Goal: Task Accomplishment & Management: Manage account settings

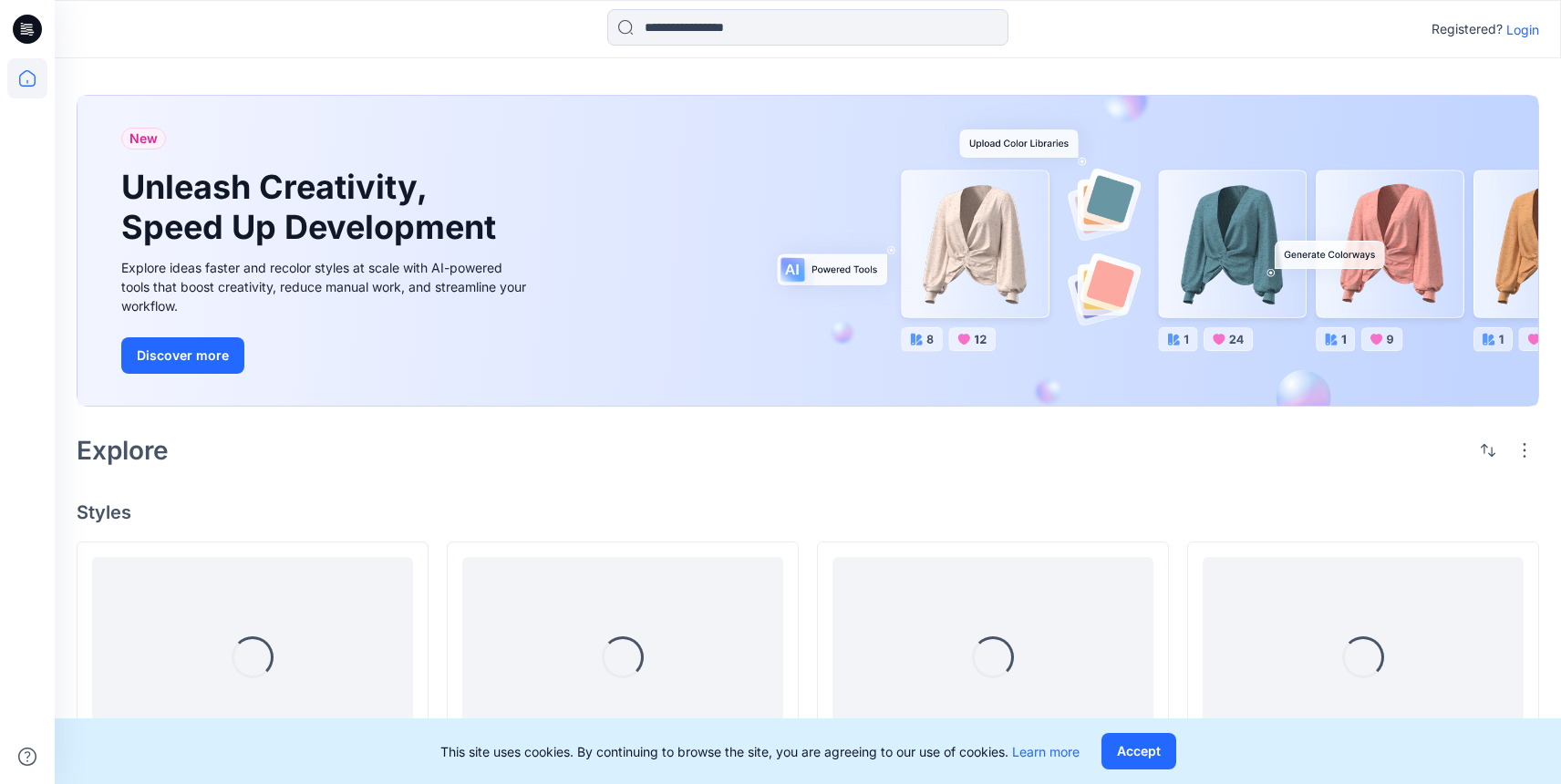
drag, startPoint x: 0, startPoint y: 0, endPoint x: 1529, endPoint y: 27, distance: 1529.2
click at [1529, 27] on p "Login" at bounding box center [1523, 29] width 33 height 19
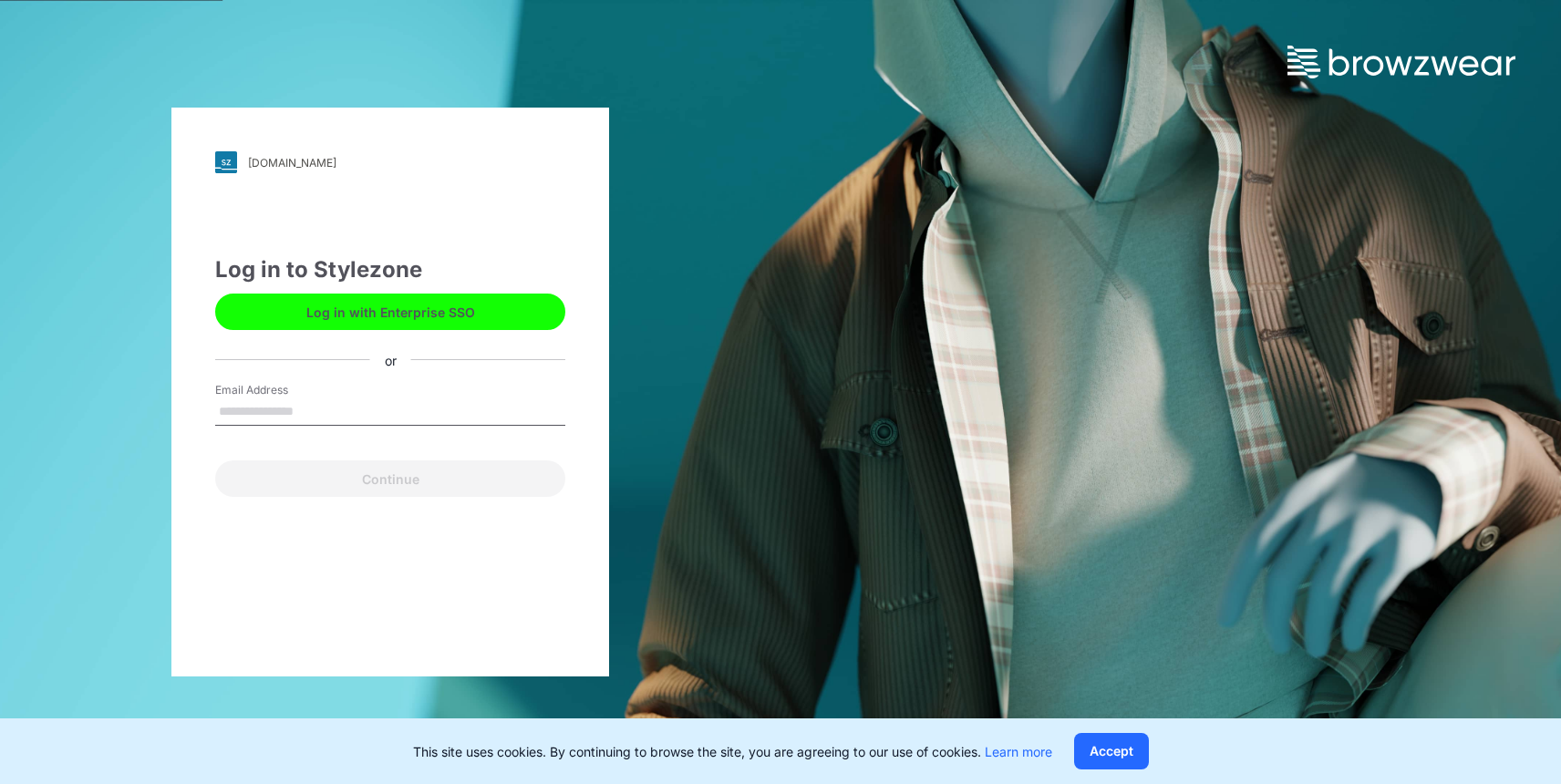
click at [398, 409] on input "Email Address" at bounding box center [390, 412] width 350 height 28
type input "**********"
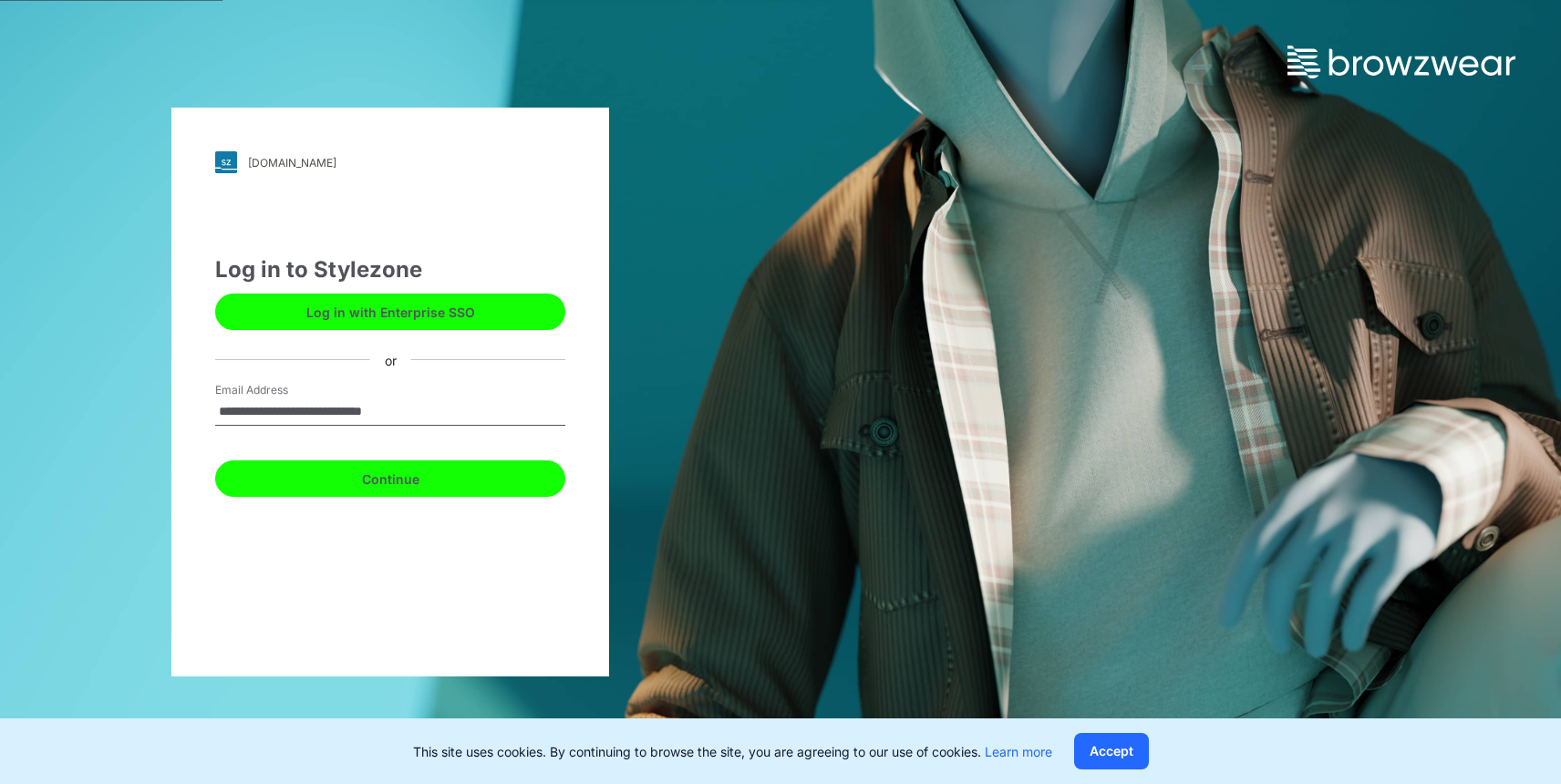
click at [365, 479] on button "Continue" at bounding box center [390, 478] width 350 height 36
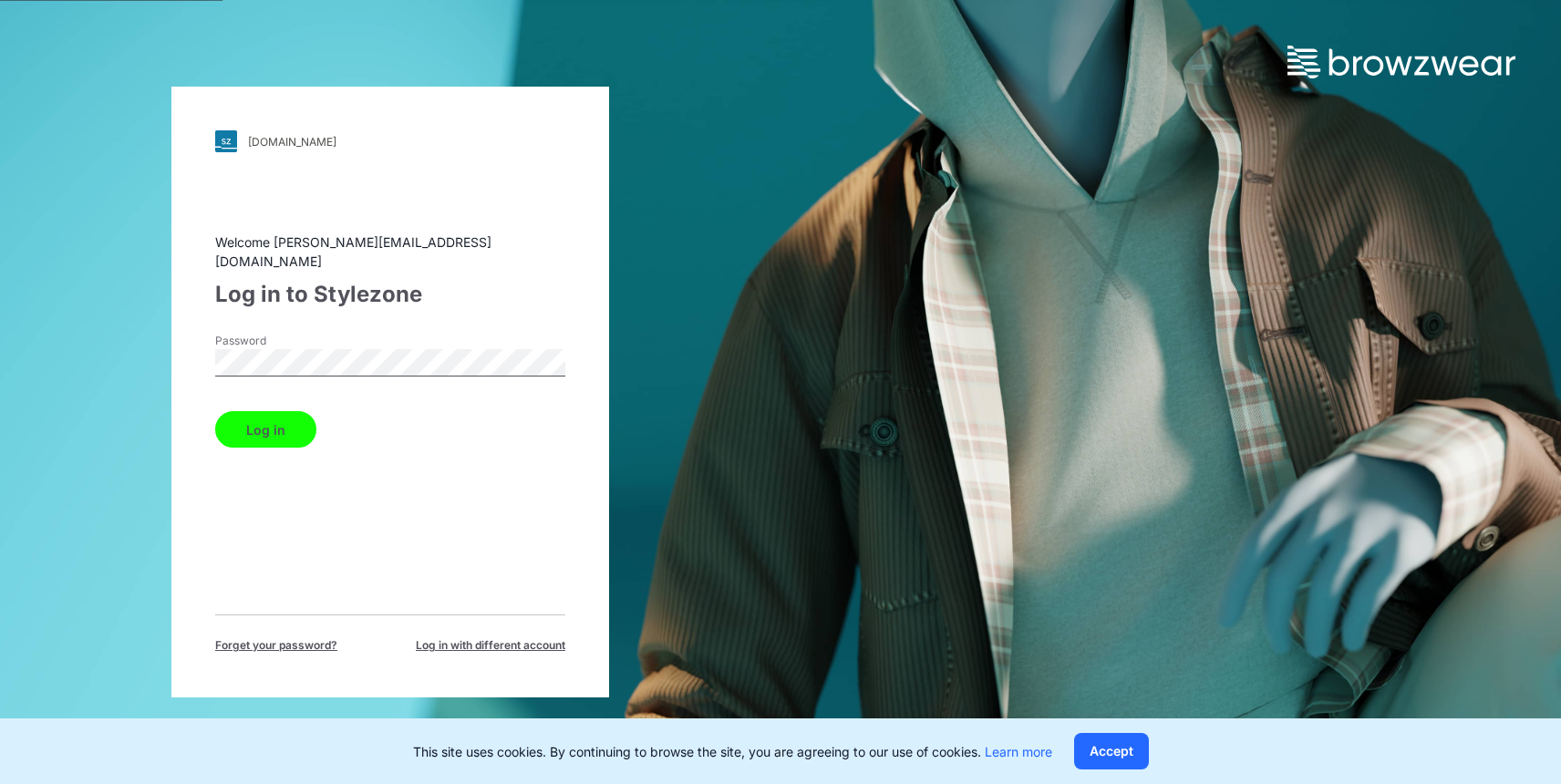
click at [277, 420] on button "Log in" at bounding box center [266, 429] width 102 height 36
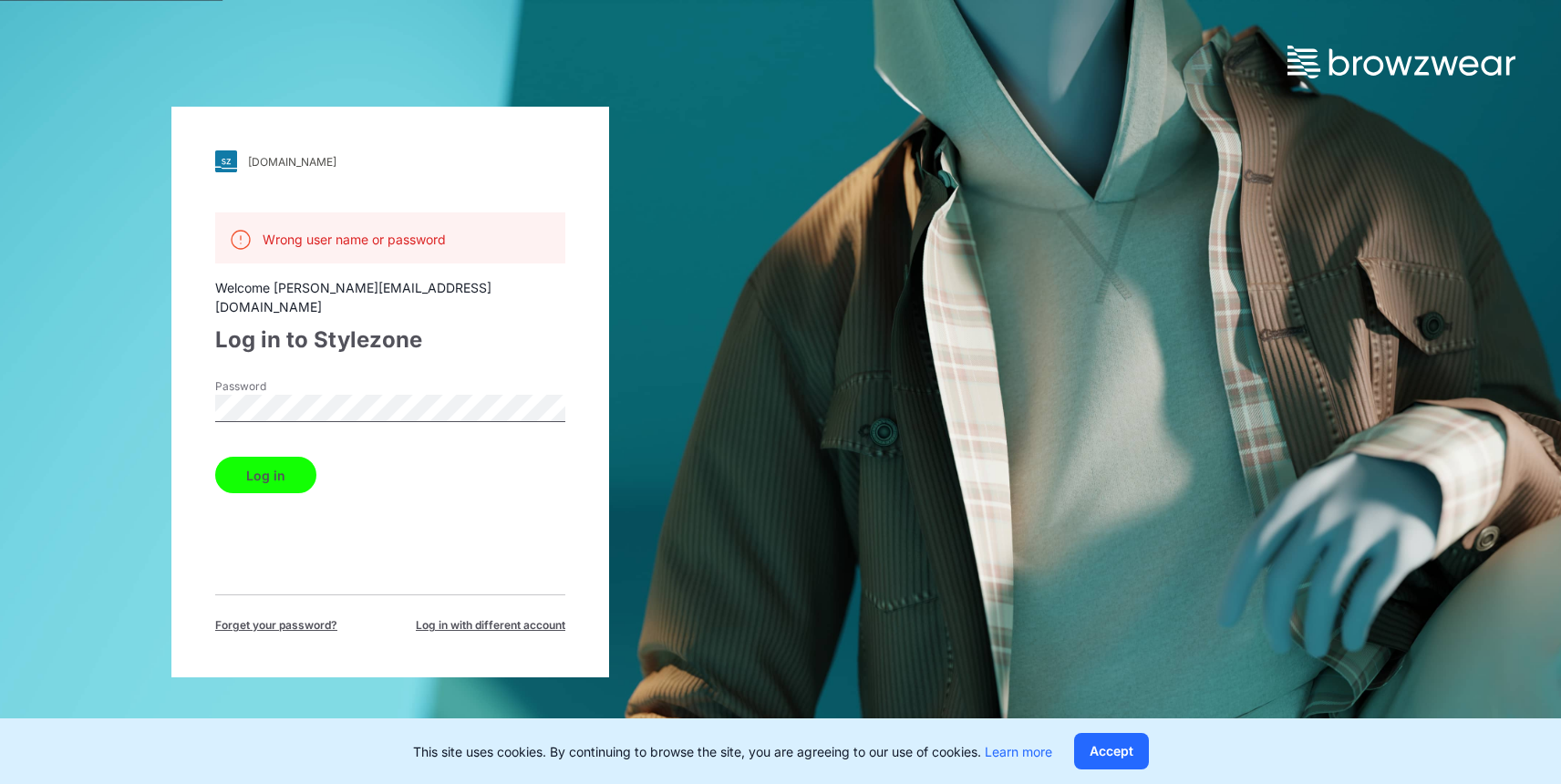
click at [197, 388] on div "[DOMAIN_NAME] Loading... Wrong user name or password Welcome [PERSON_NAME][EMAI…" at bounding box center [390, 391] width 438 height 570
click at [269, 524] on div "Wrong user name or password Welcome [PERSON_NAME][EMAIL_ADDRESS][DOMAIN_NAME] L…" at bounding box center [390, 423] width 350 height 421
click at [289, 617] on span "Forget your password?" at bounding box center [276, 625] width 122 height 16
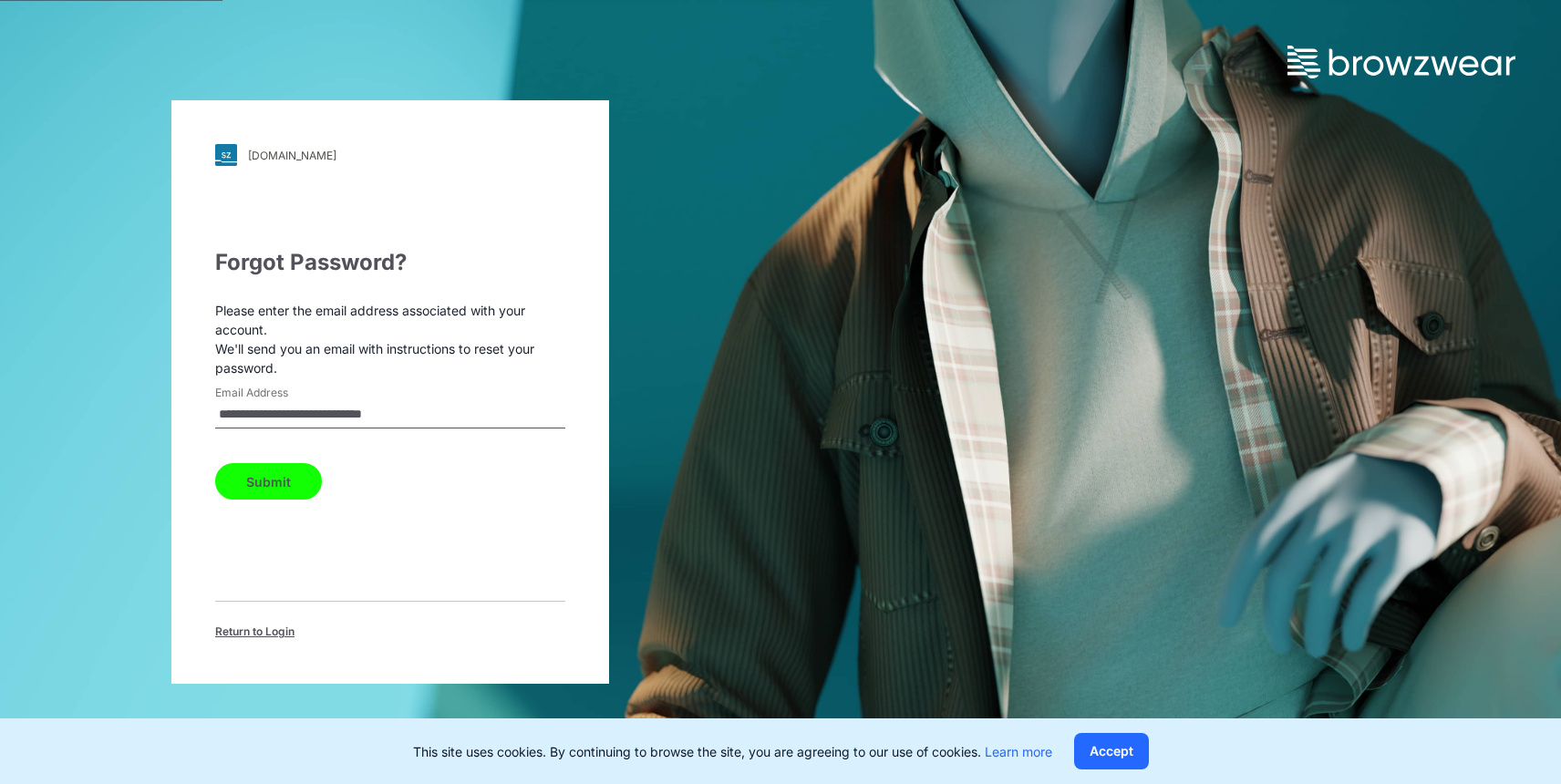
click at [298, 476] on button "Submit" at bounding box center [269, 481] width 106 height 36
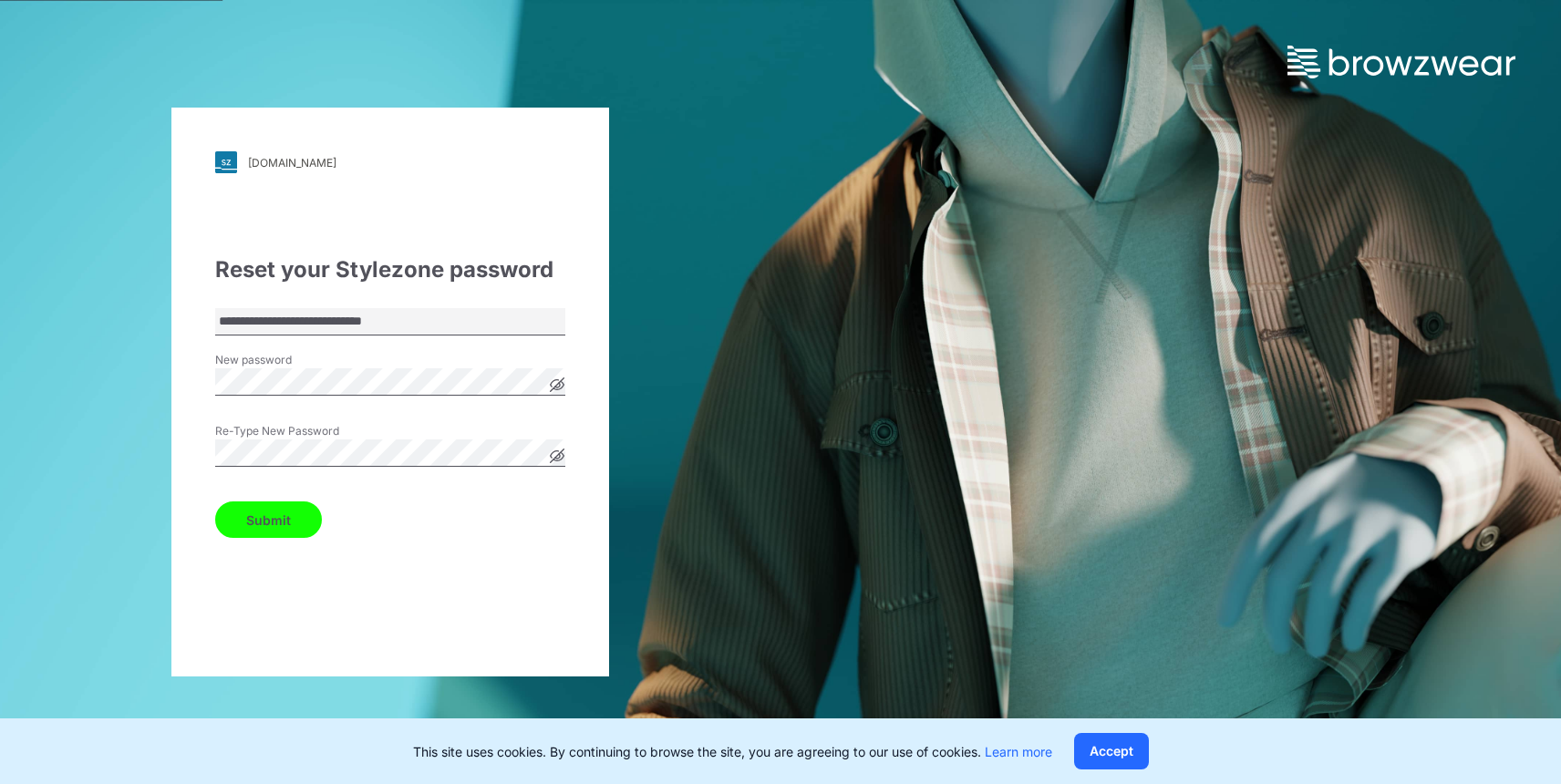
click at [240, 535] on button "Submit" at bounding box center [269, 519] width 106 height 36
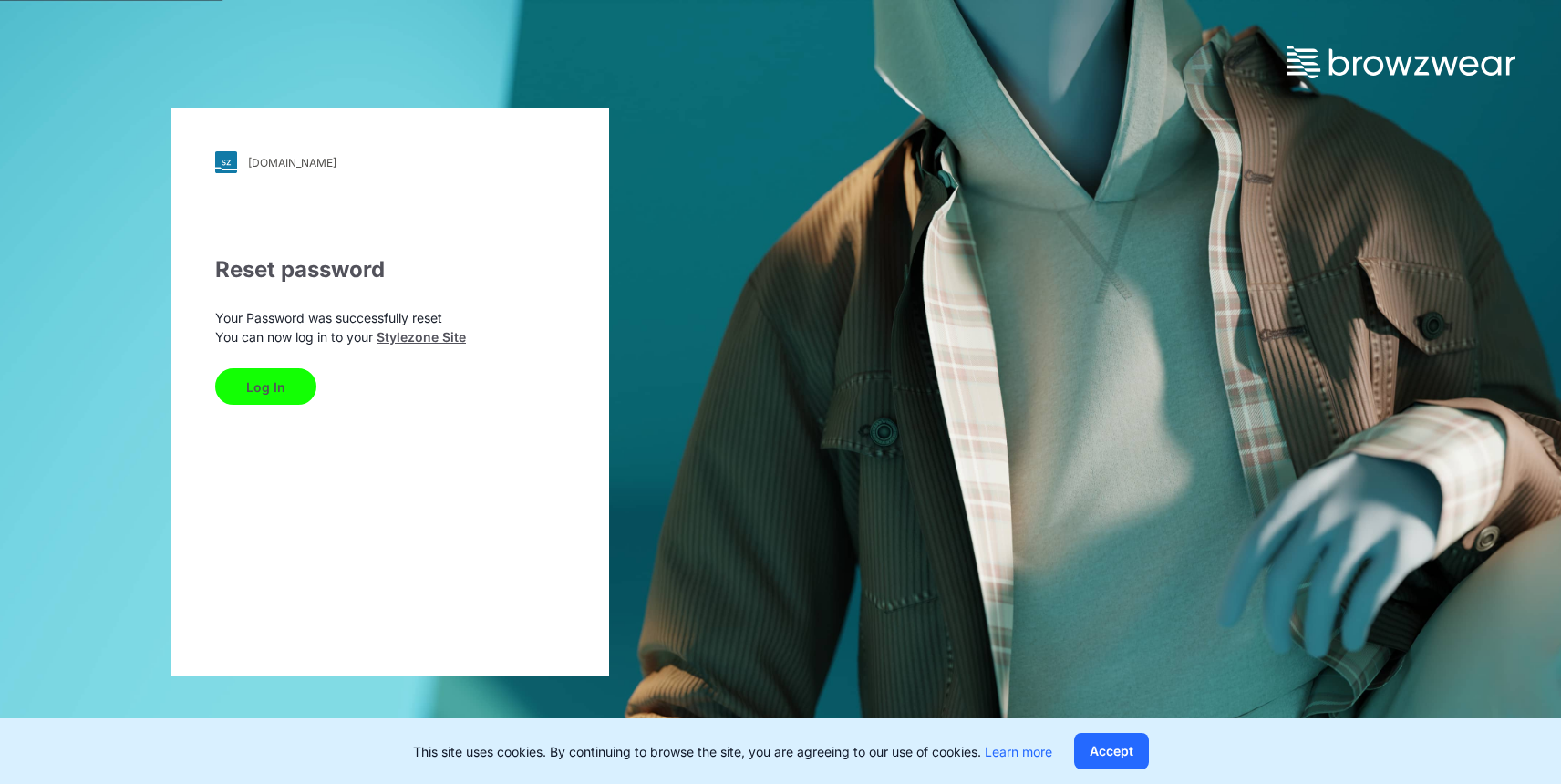
click at [275, 386] on button "Log In" at bounding box center [266, 386] width 102 height 36
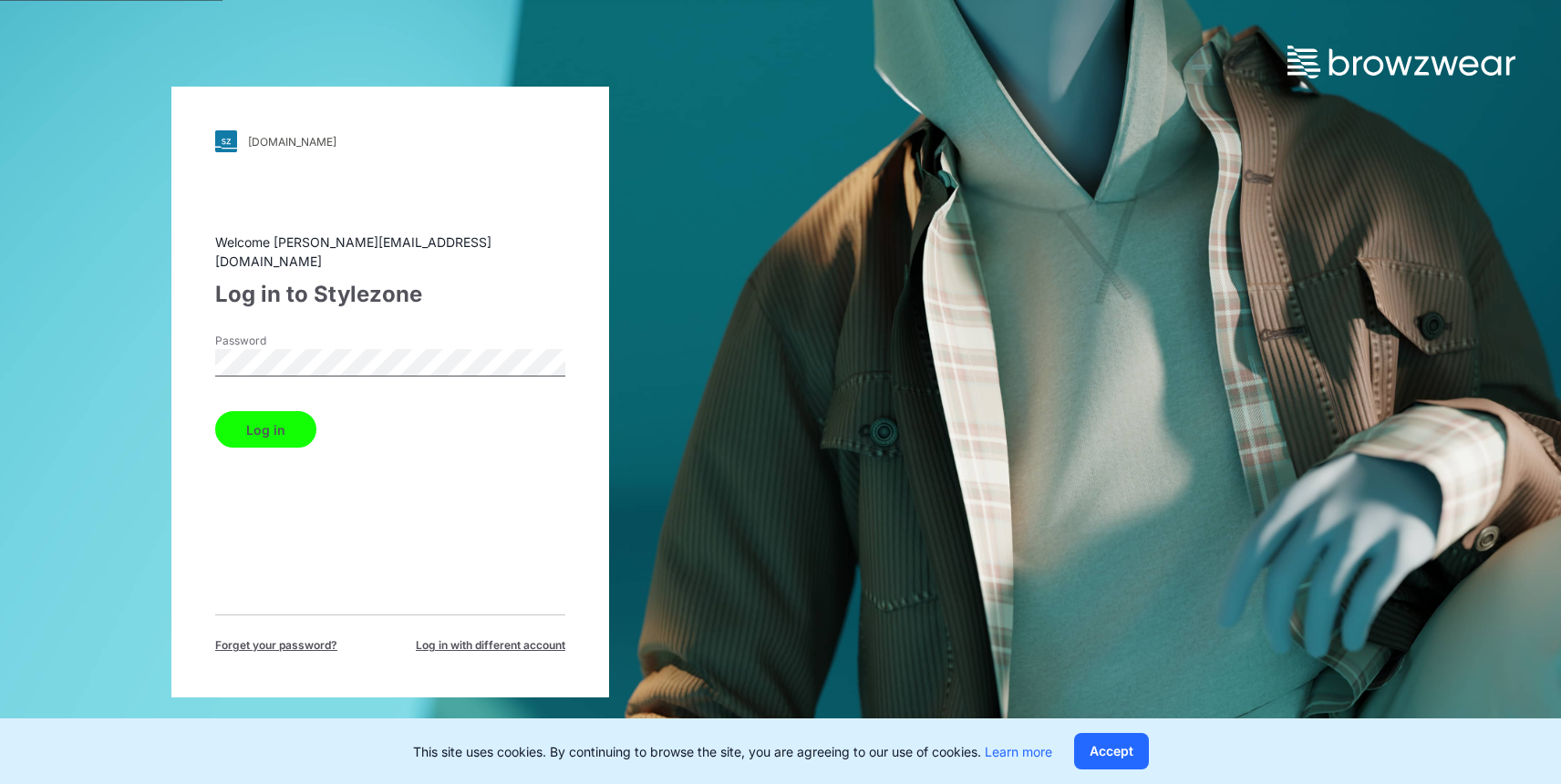
click at [293, 422] on button "Log in" at bounding box center [266, 429] width 102 height 36
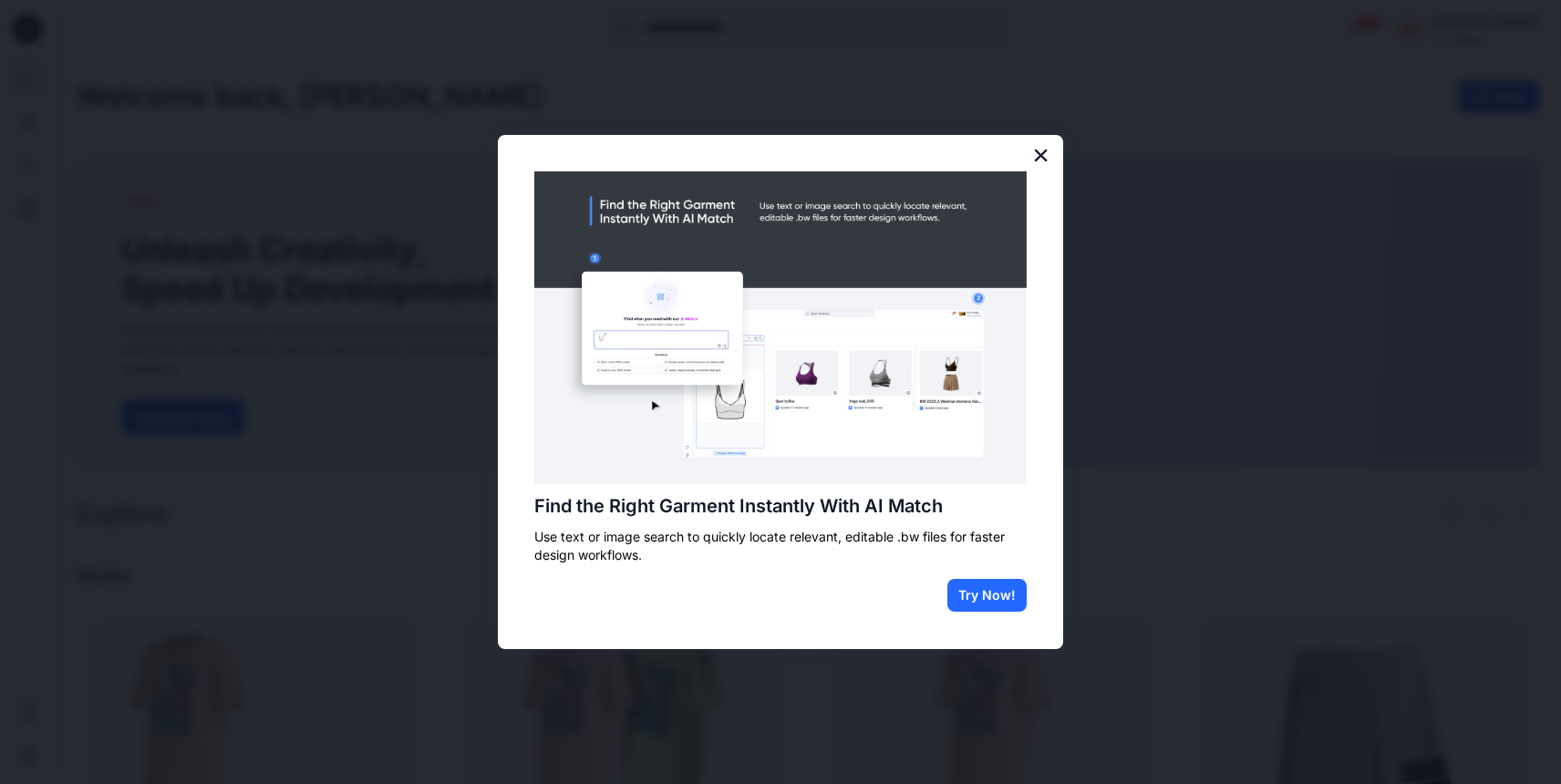
click at [1034, 161] on button "×" at bounding box center [1041, 155] width 17 height 29
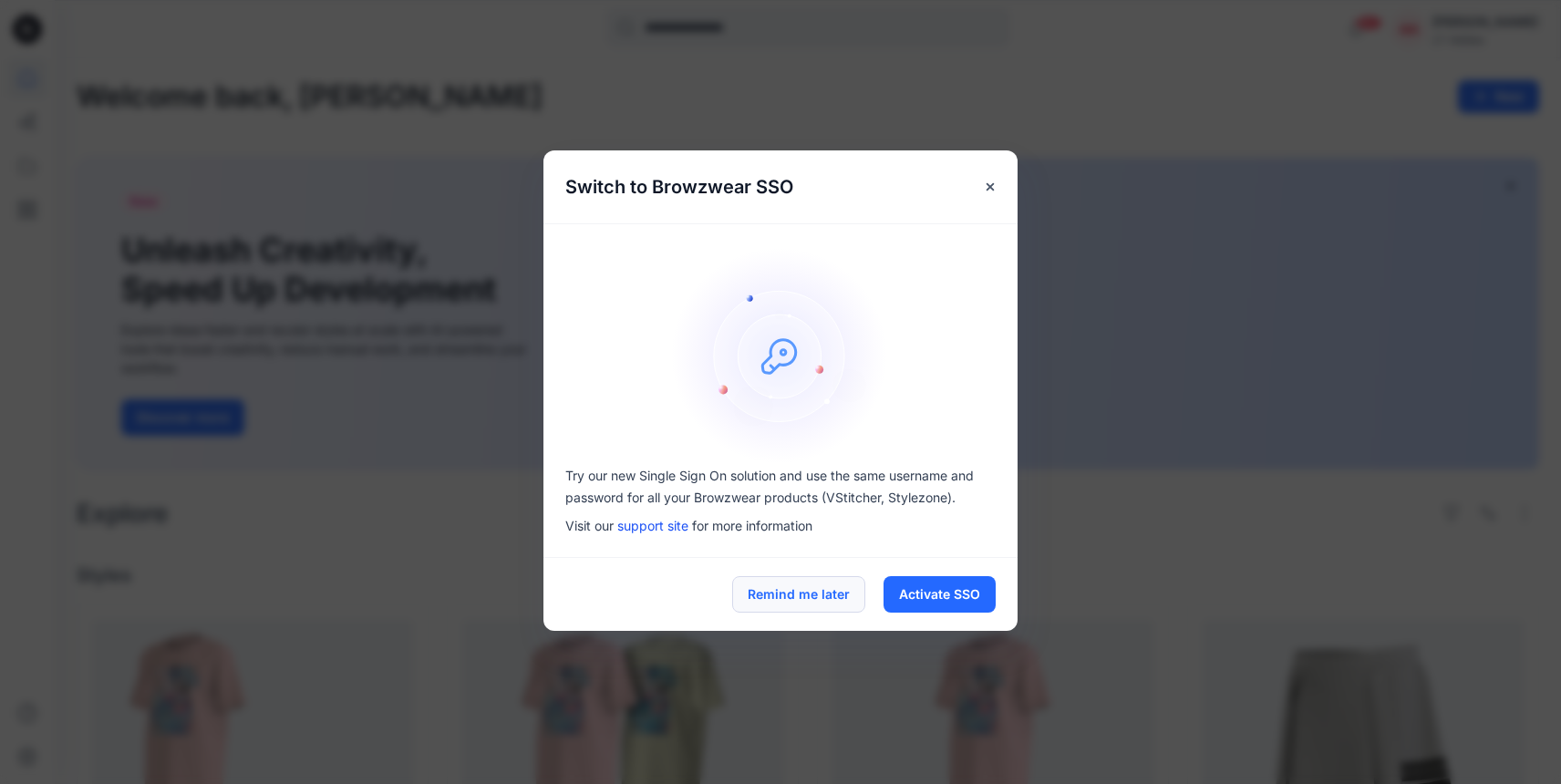
click at [792, 591] on button "Remind me later" at bounding box center [799, 594] width 133 height 36
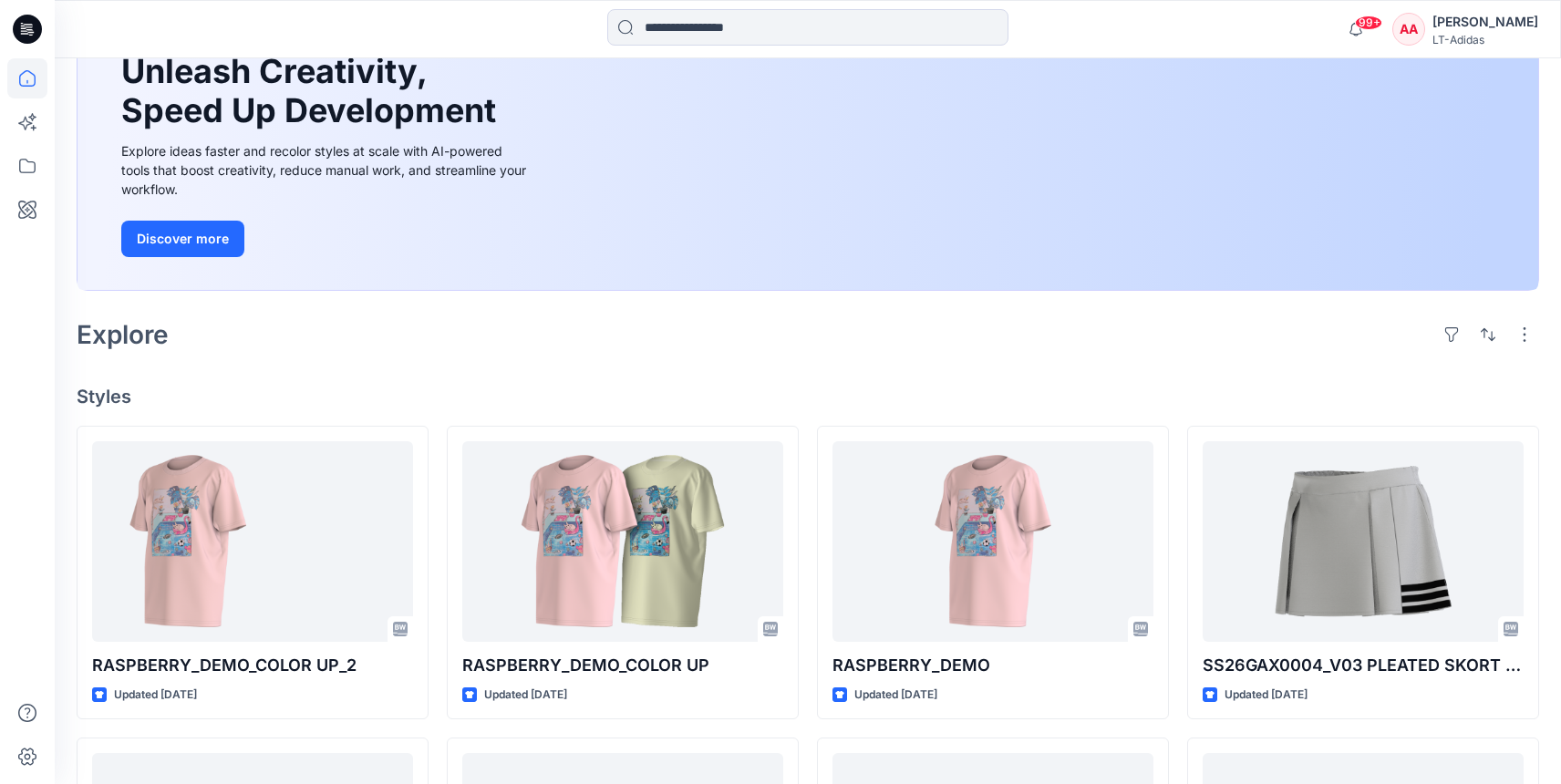
scroll to position [179, 0]
click at [23, 173] on icon at bounding box center [28, 166] width 40 height 40
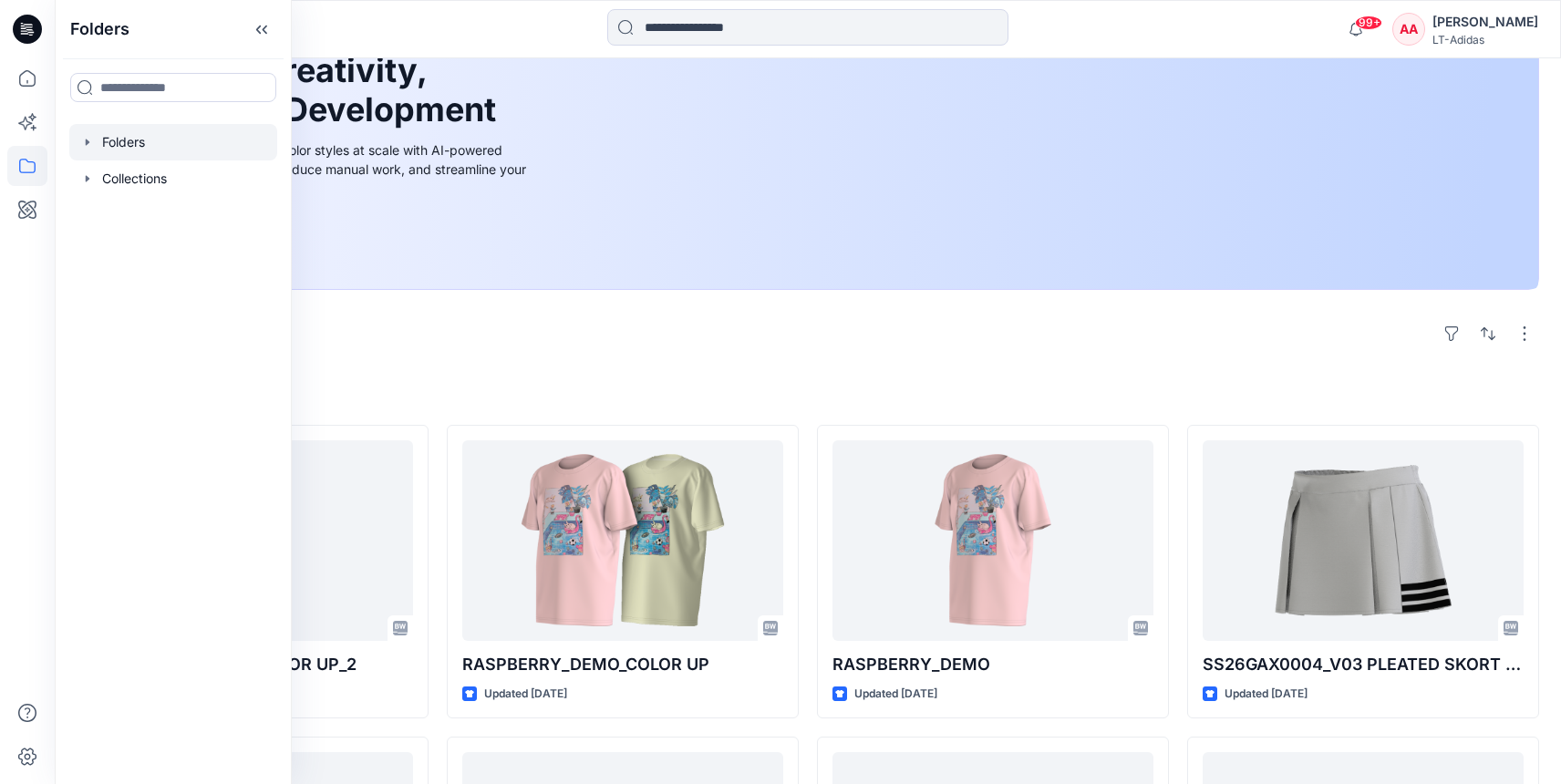
click at [140, 141] on div at bounding box center [173, 142] width 208 height 36
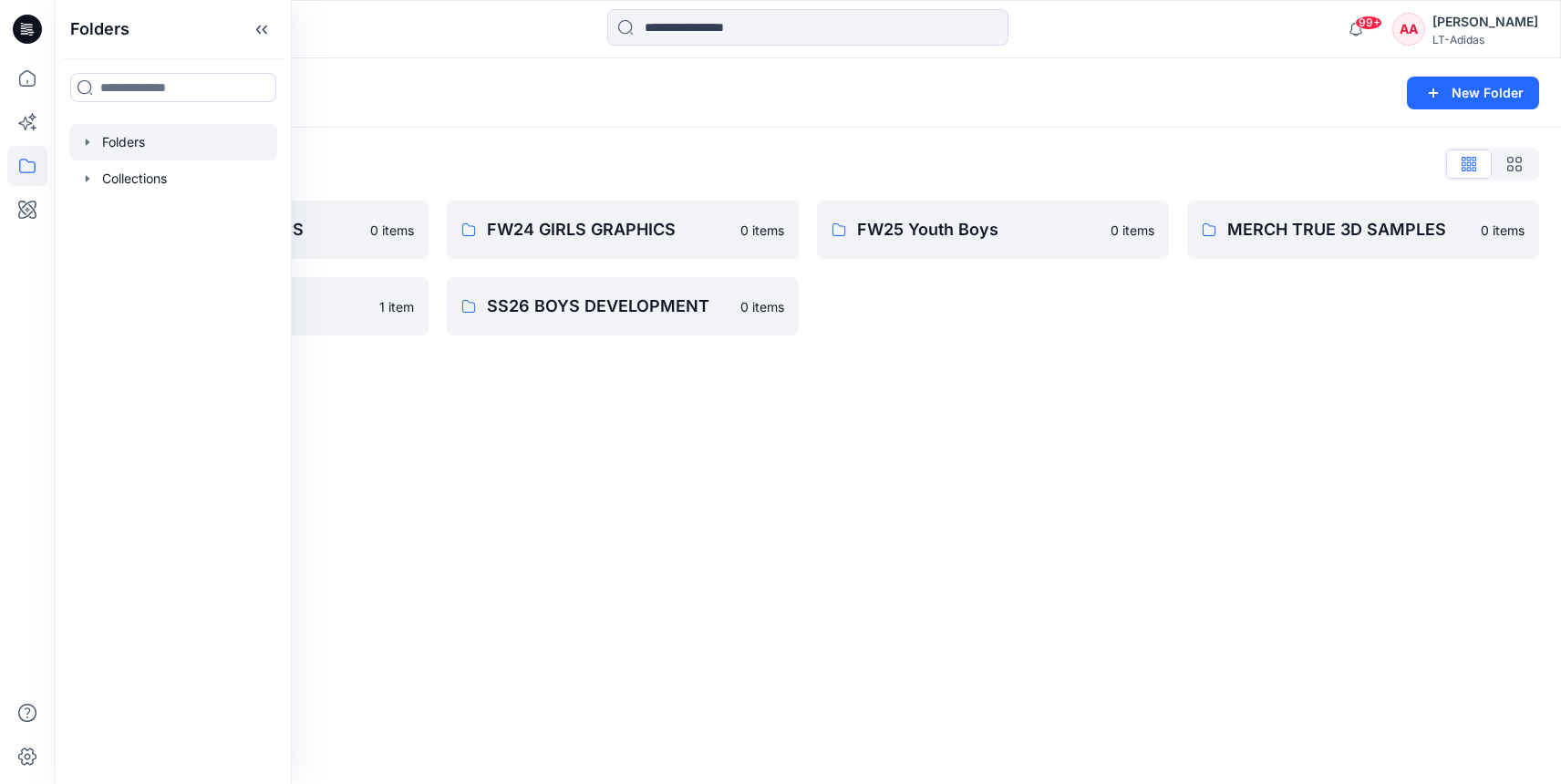
click at [635, 408] on div "Folders New Folder Folders List FW24 BOYS GRAPHICS 0 items MIRO TEST 1 item FW2…" at bounding box center [808, 420] width 1507 height 726
